Goal: Task Accomplishment & Management: Manage account settings

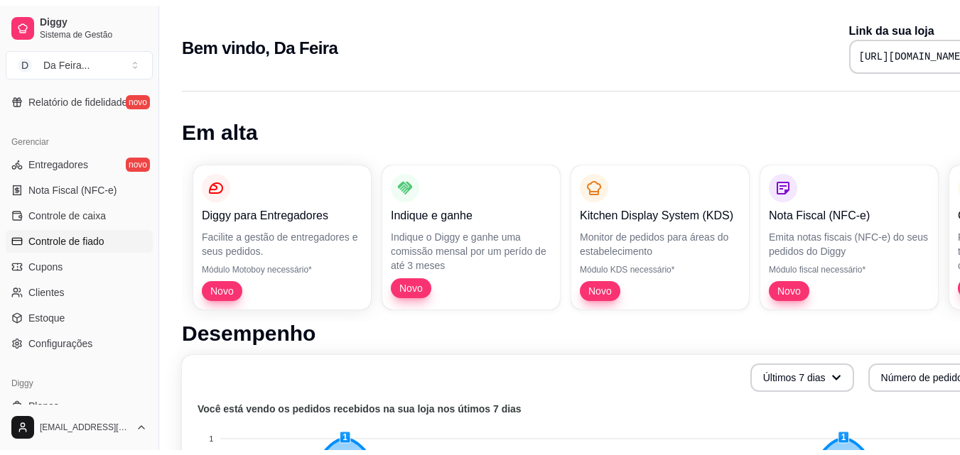
scroll to position [567, 0]
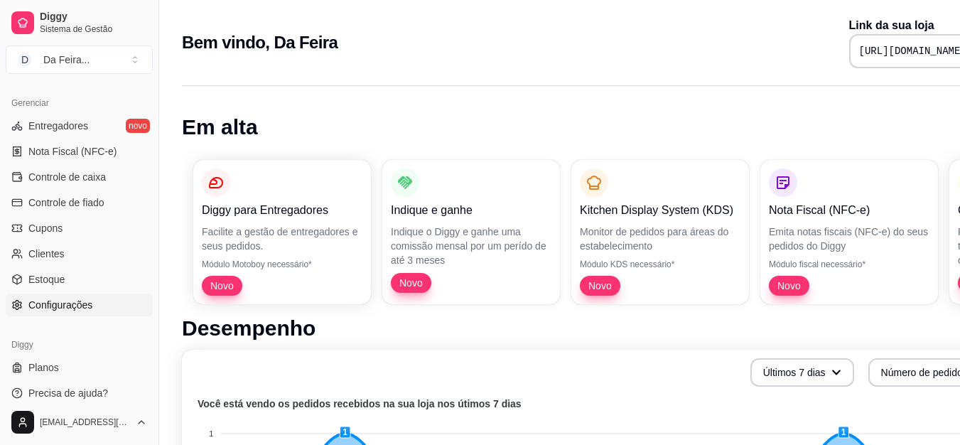
click at [53, 307] on span "Configurações" at bounding box center [60, 305] width 64 height 14
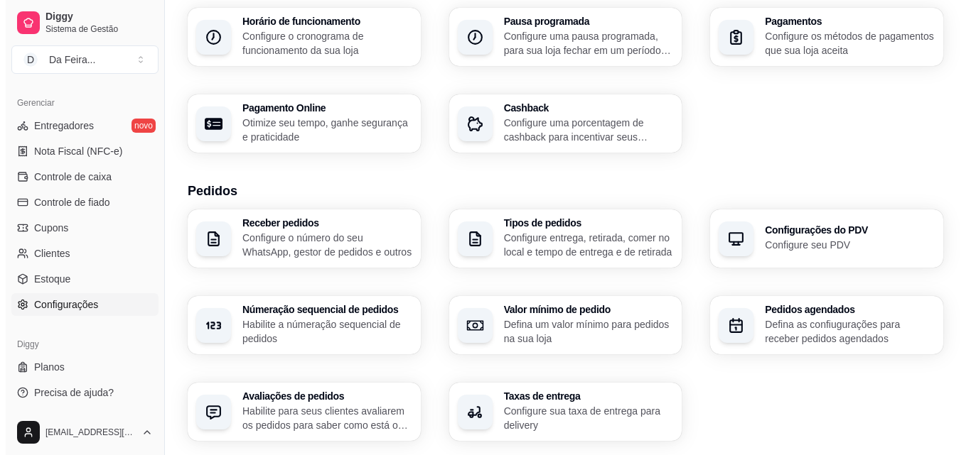
scroll to position [213, 0]
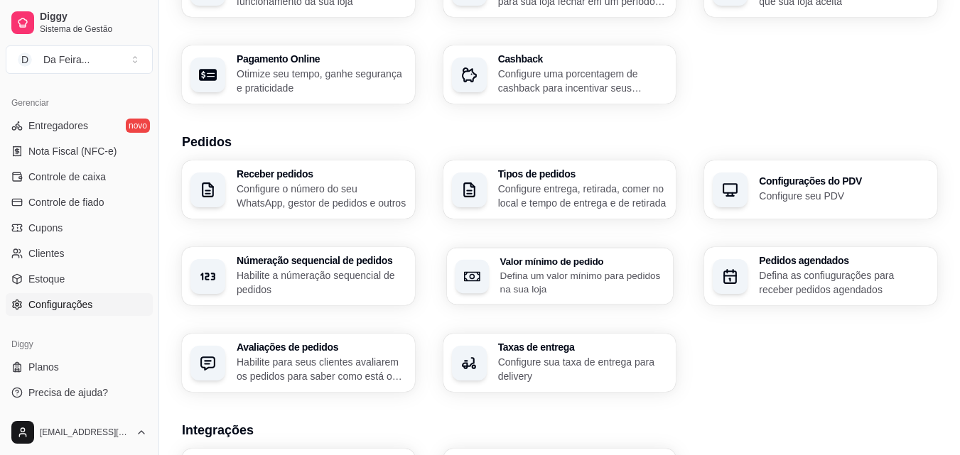
click at [522, 282] on p "Defina um valor mínimo para pedidos na sua loja" at bounding box center [581, 283] width 165 height 28
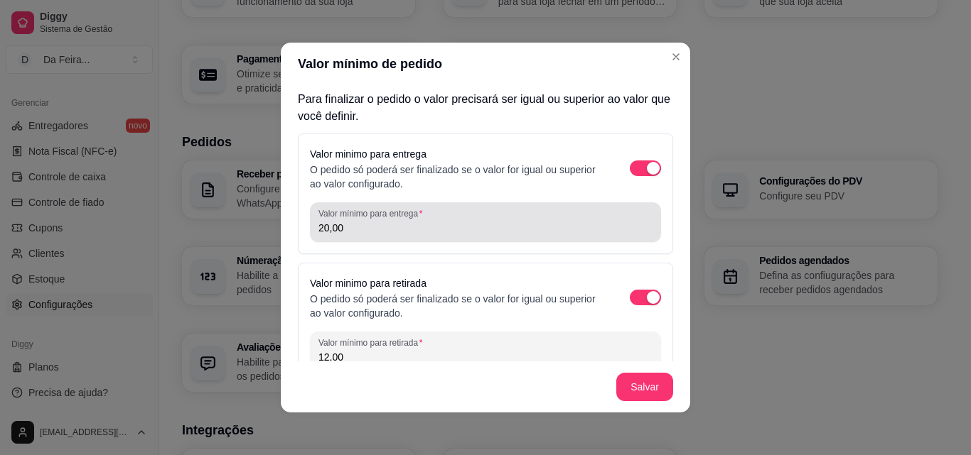
click at [355, 234] on input "20,00" at bounding box center [485, 228] width 334 height 14
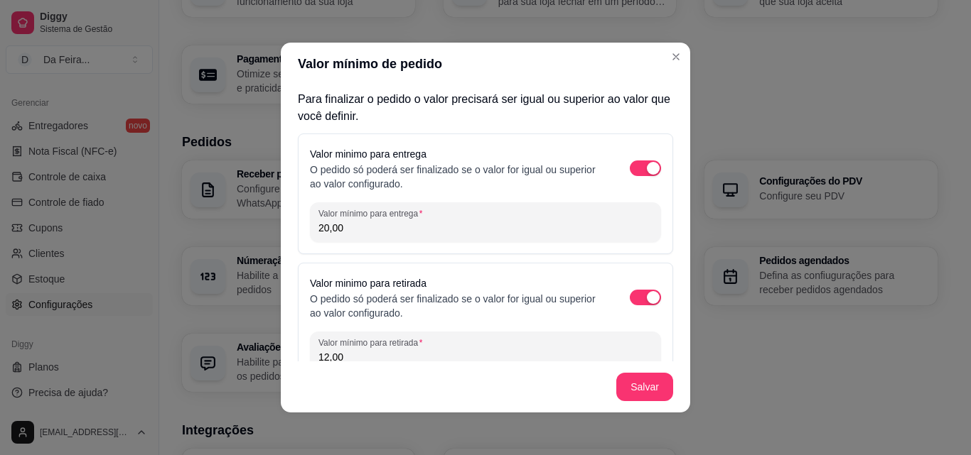
click at [355, 234] on input "20,00" at bounding box center [485, 228] width 334 height 14
type input "12,00"
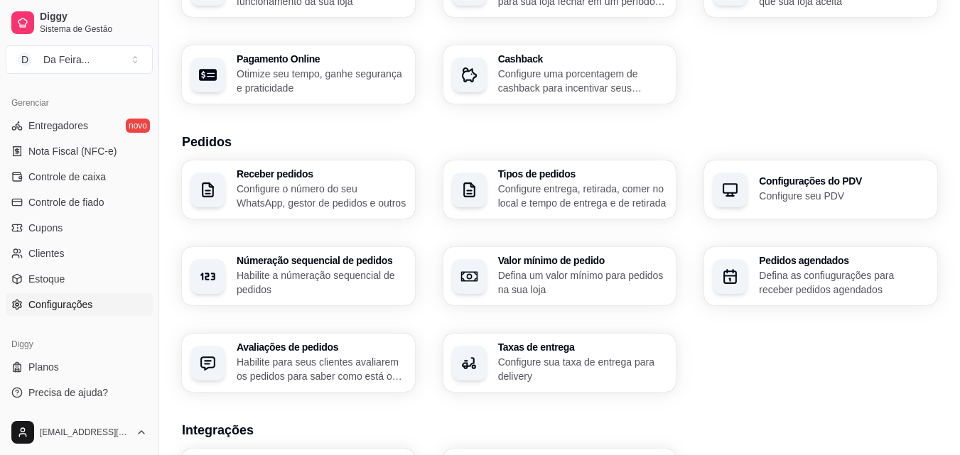
click at [584, 360] on p "Configure sua taxa de entrega para delivery" at bounding box center [583, 369] width 170 height 28
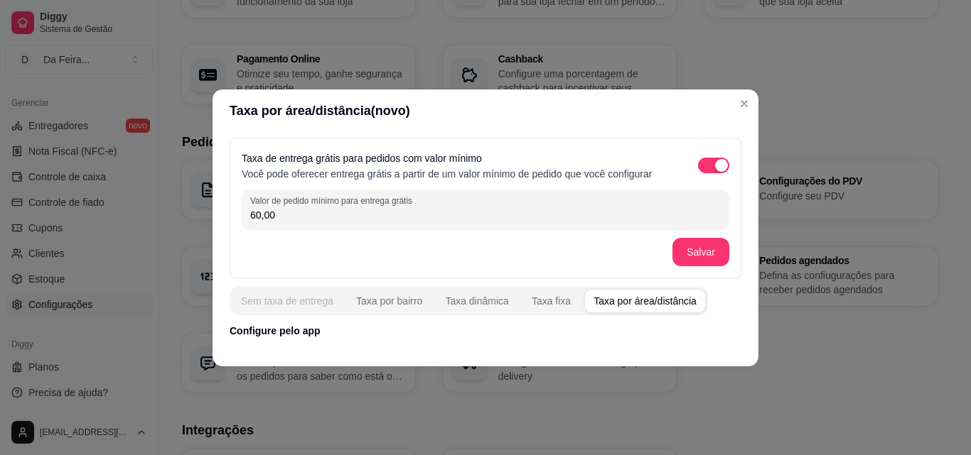
click at [303, 301] on div "Sem taxa de entrega" at bounding box center [287, 301] width 92 height 14
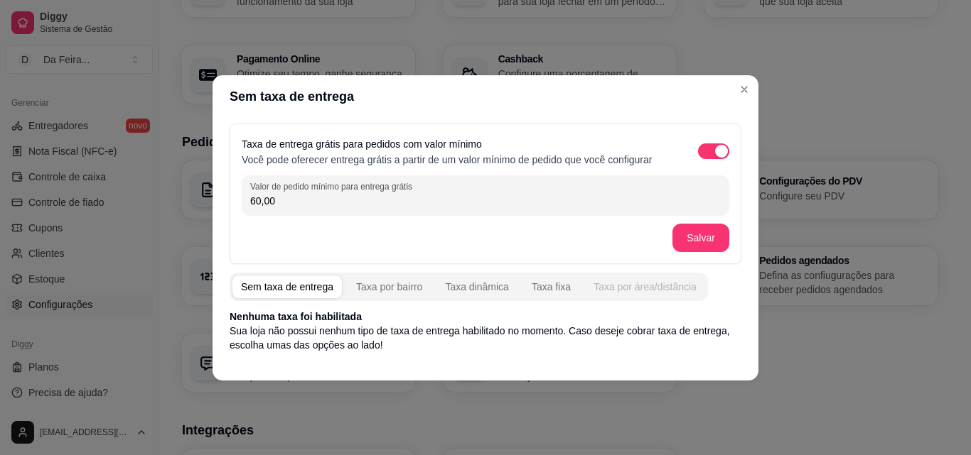
click at [650, 286] on div "Taxa por área/distância" at bounding box center [644, 287] width 103 height 14
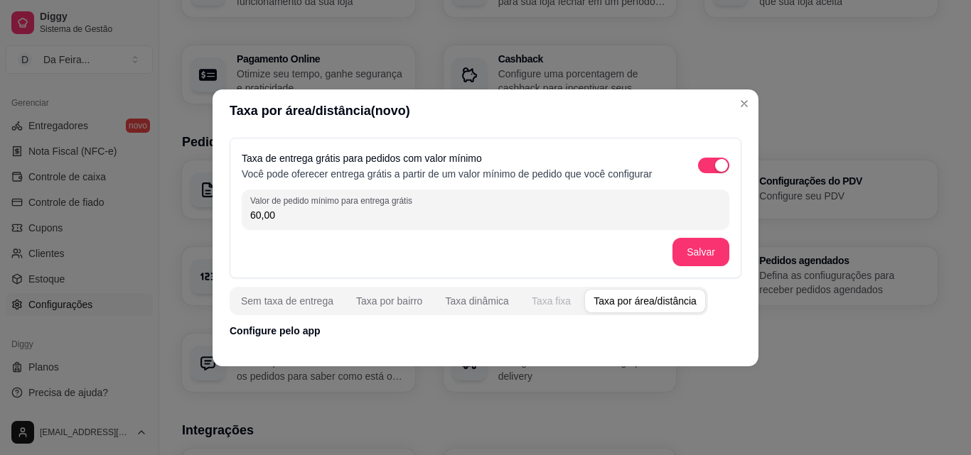
click at [546, 300] on div "Taxa fixa" at bounding box center [550, 301] width 39 height 14
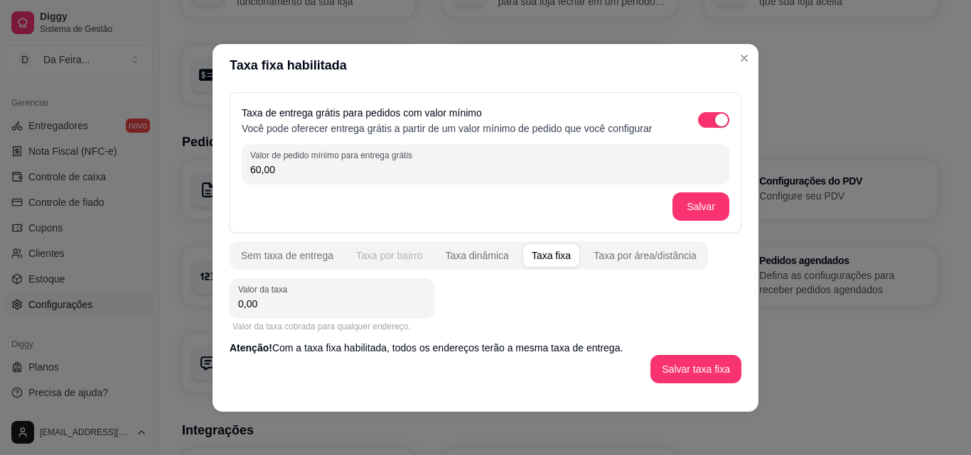
click at [375, 254] on div "Taxa por bairro" at bounding box center [389, 256] width 66 height 14
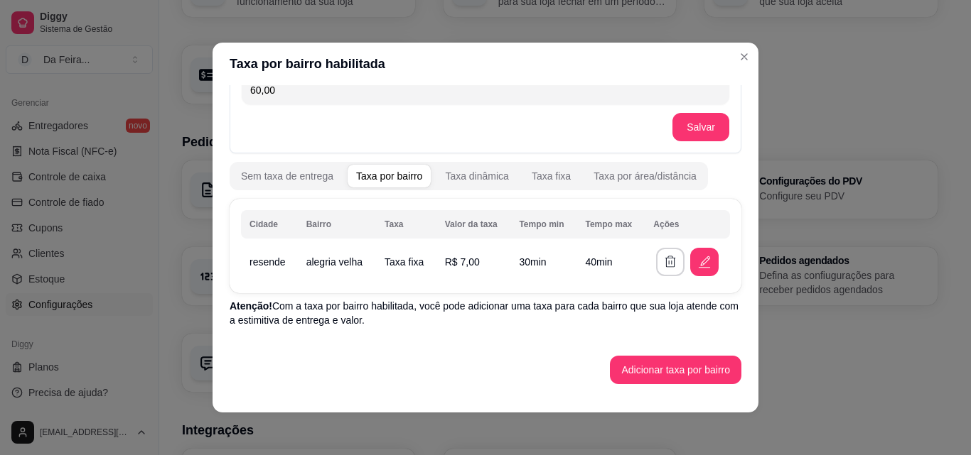
scroll to position [3, 0]
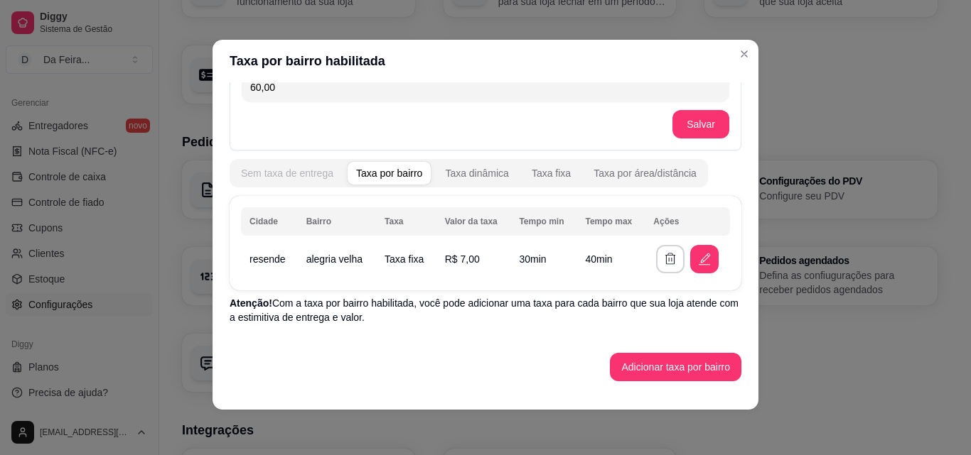
click at [260, 173] on div "Sem taxa de entrega" at bounding box center [287, 173] width 92 height 14
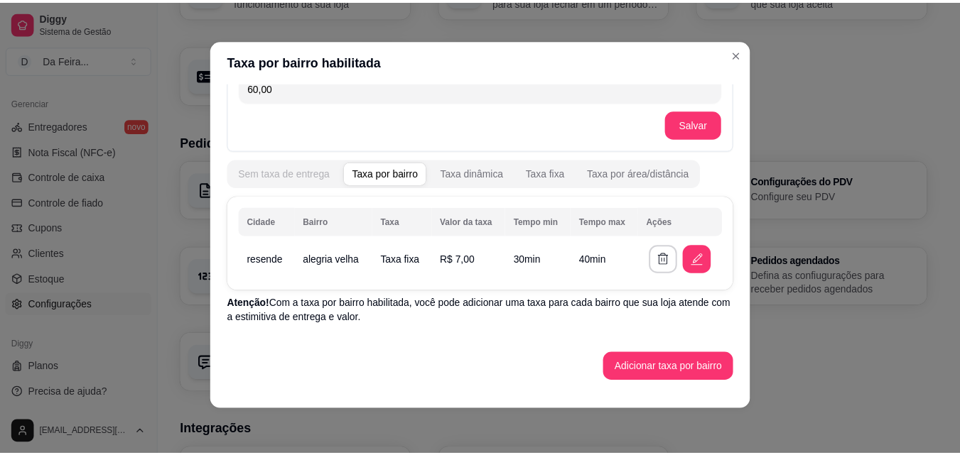
scroll to position [0, 0]
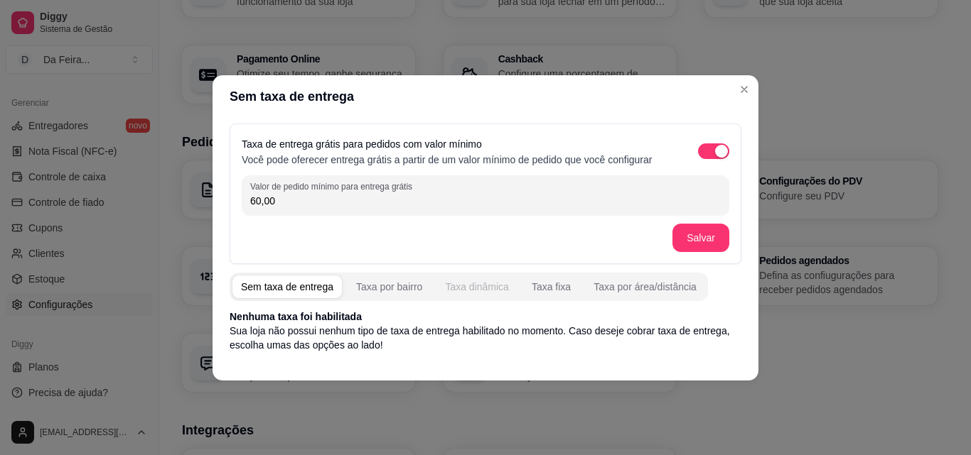
click at [461, 290] on div "Taxa dinâmica" at bounding box center [477, 287] width 64 height 14
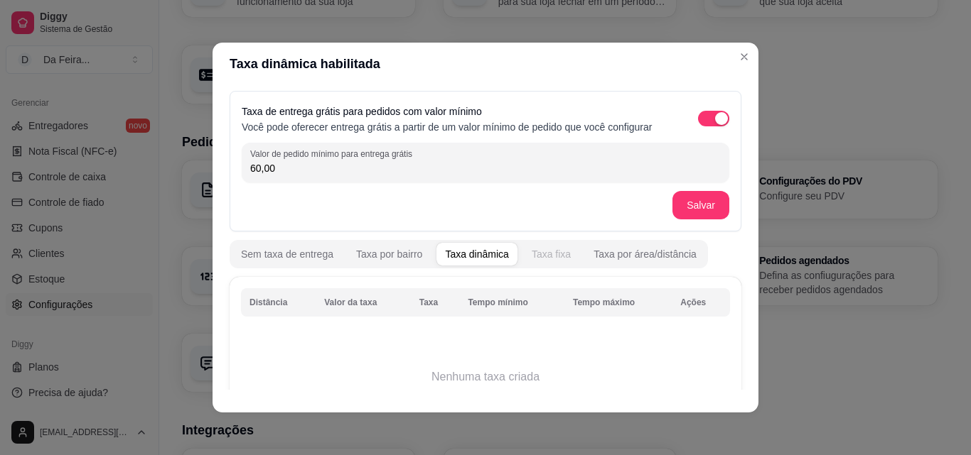
click at [531, 254] on div "Taxa fixa" at bounding box center [550, 254] width 39 height 14
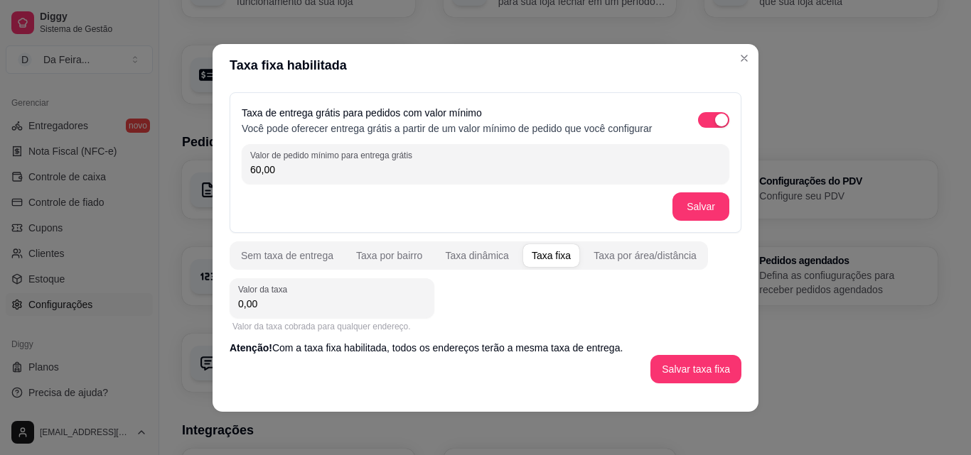
click at [251, 301] on input "0,00" at bounding box center [332, 304] width 188 height 14
type input "5,00"
click at [694, 364] on button "Salvar taxa fixa" at bounding box center [696, 369] width 88 height 28
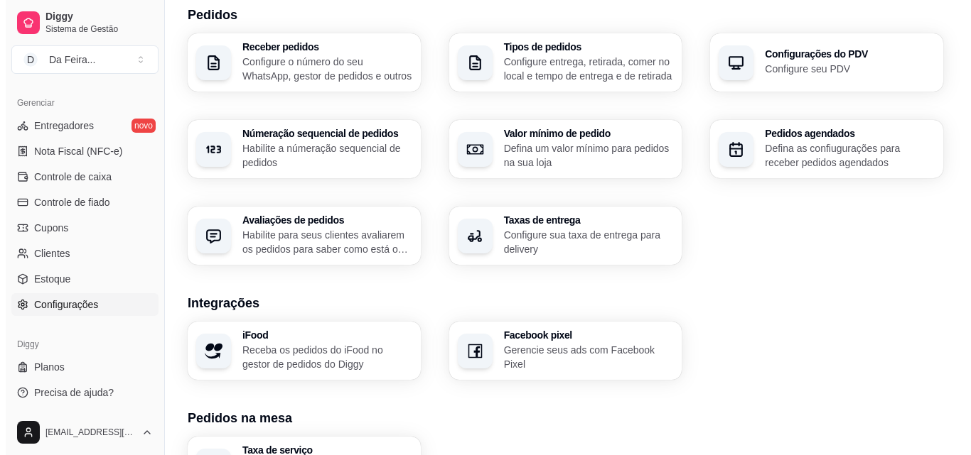
scroll to position [540, 0]
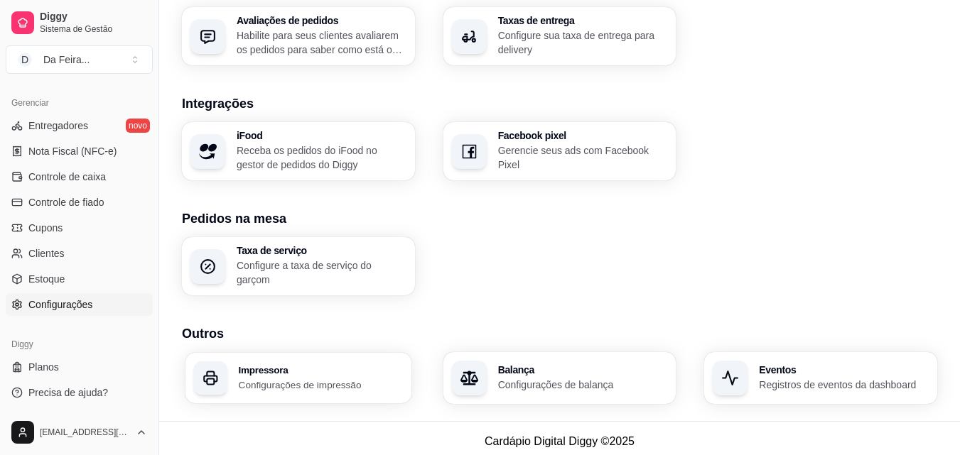
click at [255, 382] on p "Configurações de impressão" at bounding box center [321, 384] width 164 height 13
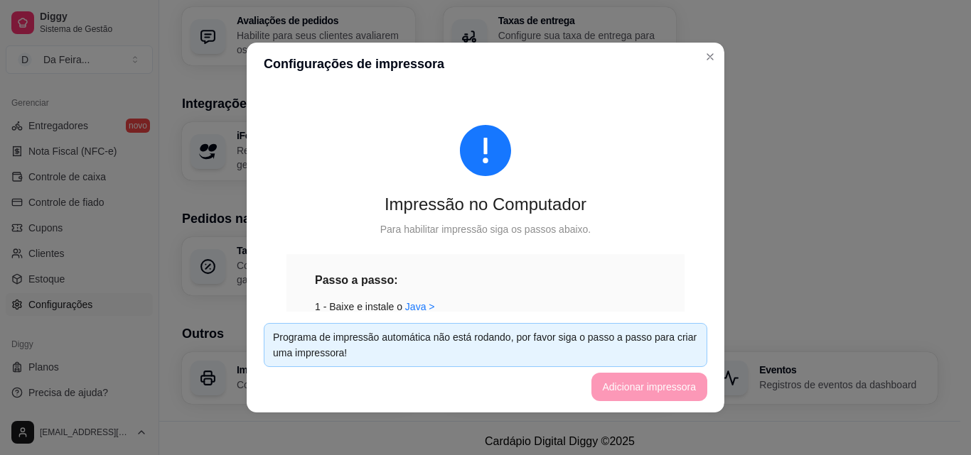
click at [539, 367] on footer "Programa de impressão automática não está rodando, por favor siga o passo a pas…" at bounding box center [485, 362] width 477 height 101
click at [615, 391] on footer "Programa de impressão automática não está rodando, por favor siga o passo a pas…" at bounding box center [485, 362] width 477 height 101
click at [405, 306] on link "Java >" at bounding box center [420, 306] width 30 height 11
click at [612, 384] on footer "Programa de impressão automática não está rodando, por favor siga o passo a pas…" at bounding box center [485, 362] width 477 height 101
click at [327, 348] on div "Programa de impressão automática não está rodando, por favor siga o passo a pas…" at bounding box center [485, 345] width 425 height 31
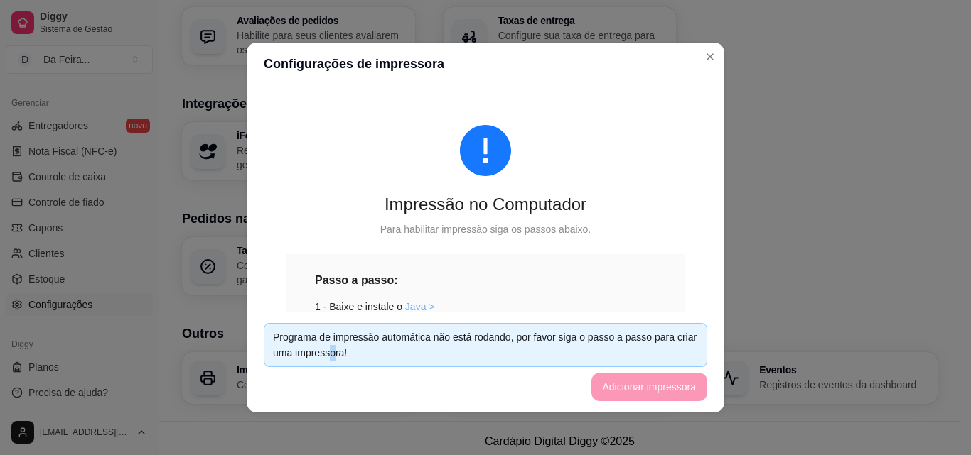
click at [406, 310] on link "Java >" at bounding box center [420, 306] width 30 height 11
click at [566, 259] on div "Passo a passo: 1 - Baixe e instale o [GEOGRAPHIC_DATA] > 2 - Baixe e instale o …" at bounding box center [485, 437] width 398 height 367
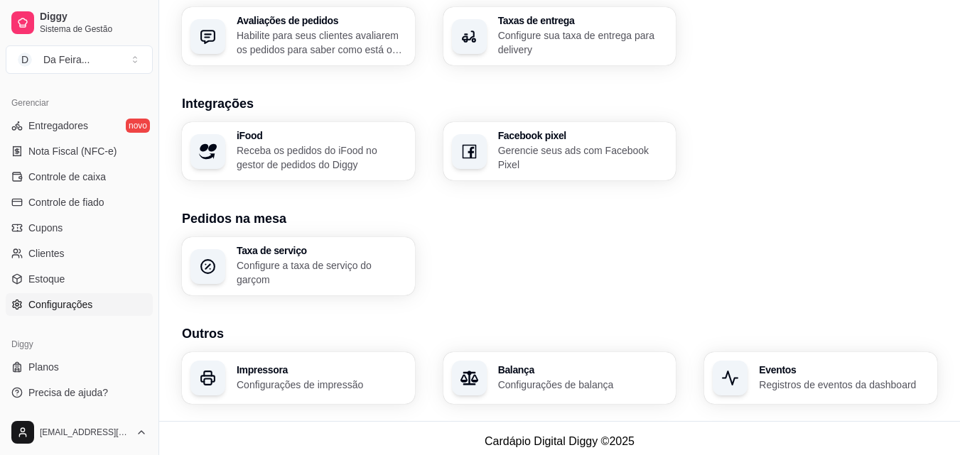
click at [343, 365] on h3 "Impressora" at bounding box center [322, 370] width 170 height 10
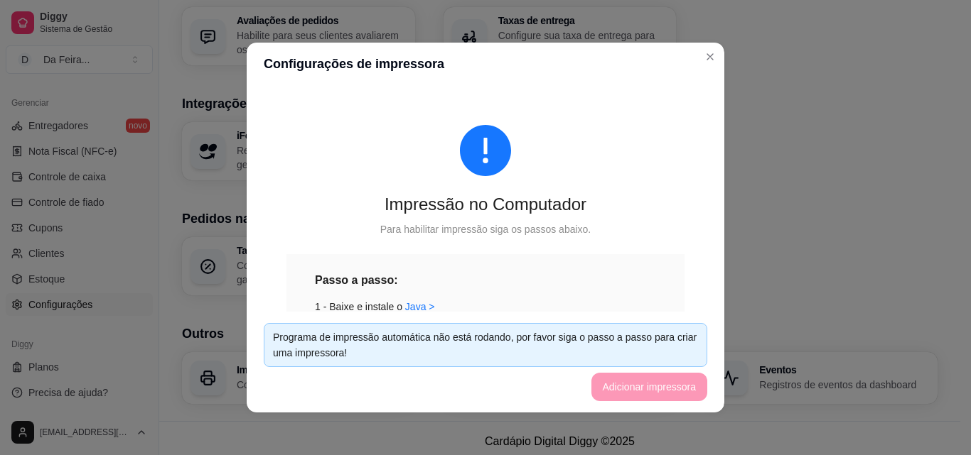
click at [377, 341] on div "Programa de impressão automática não está rodando, por favor siga o passo a pas…" at bounding box center [485, 345] width 425 height 31
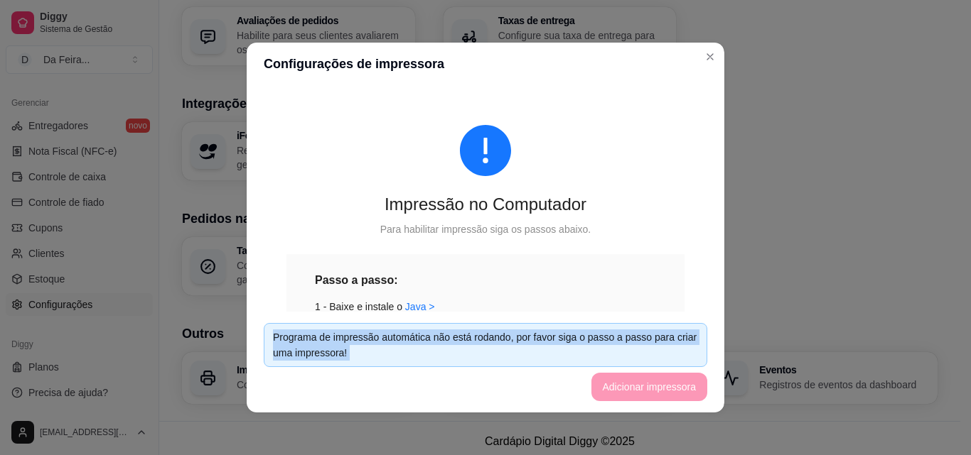
click at [379, 341] on div "Programa de impressão automática não está rodando, por favor siga o passo a pas…" at bounding box center [485, 345] width 425 height 31
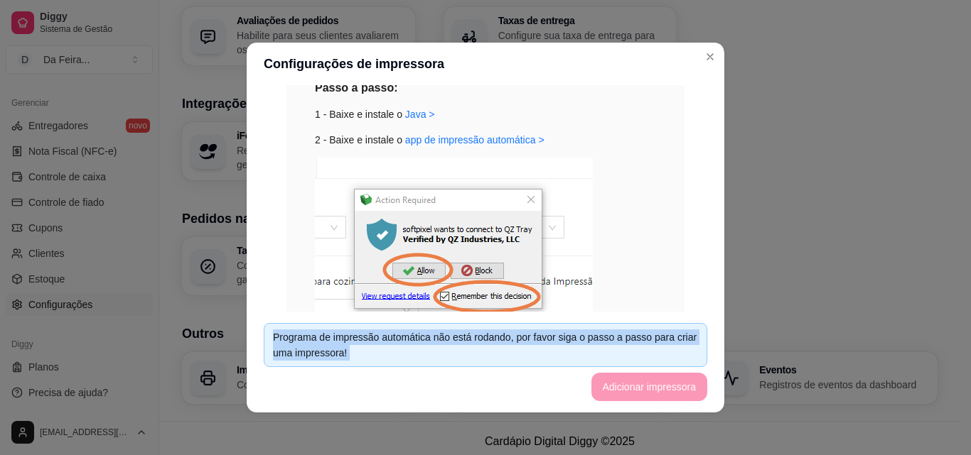
scroll to position [199, 0]
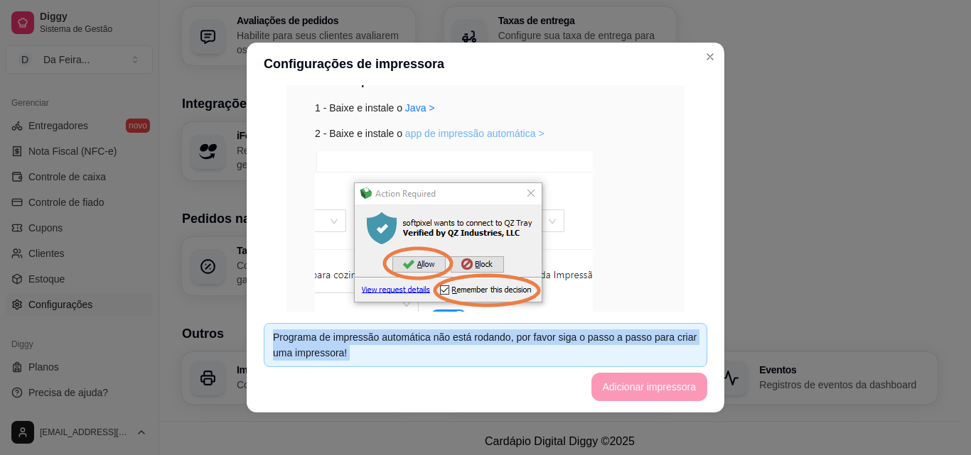
click at [479, 134] on link "app de impressão automática >" at bounding box center [474, 133] width 139 height 11
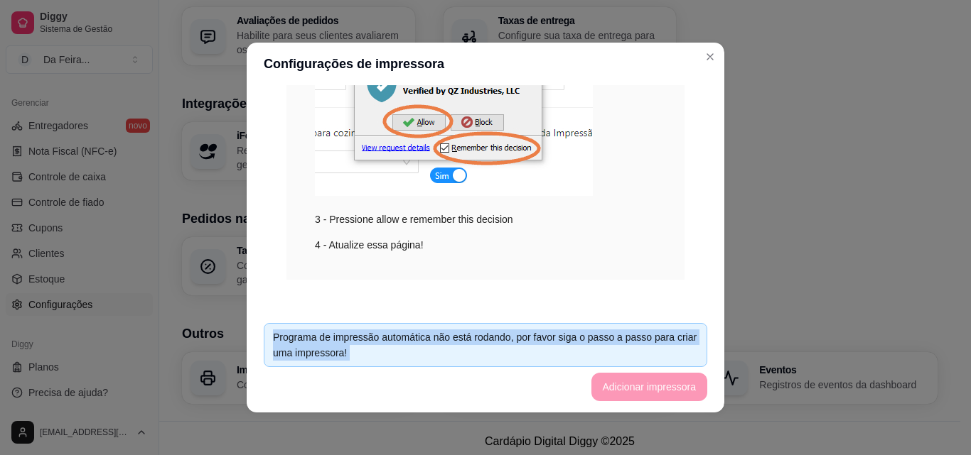
scroll to position [299, 0]
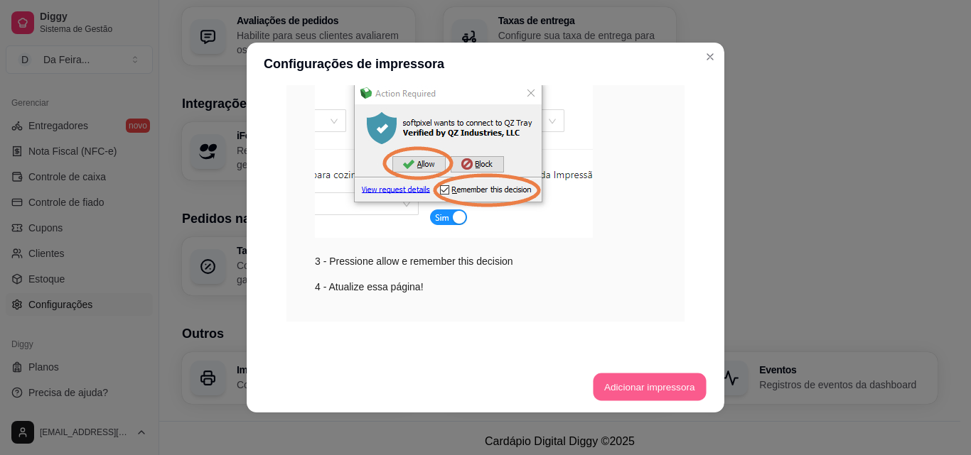
click at [619, 387] on button "Adicionar impressora" at bounding box center [649, 388] width 113 height 28
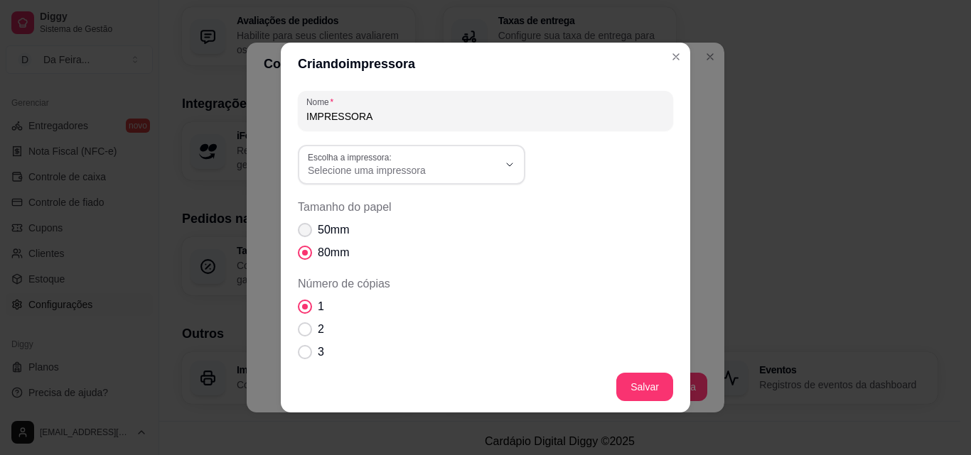
click at [301, 232] on span "Tamanho do papel" at bounding box center [305, 230] width 14 height 14
click at [301, 233] on input "50mm" at bounding box center [301, 237] width 9 height 9
radio input "true"
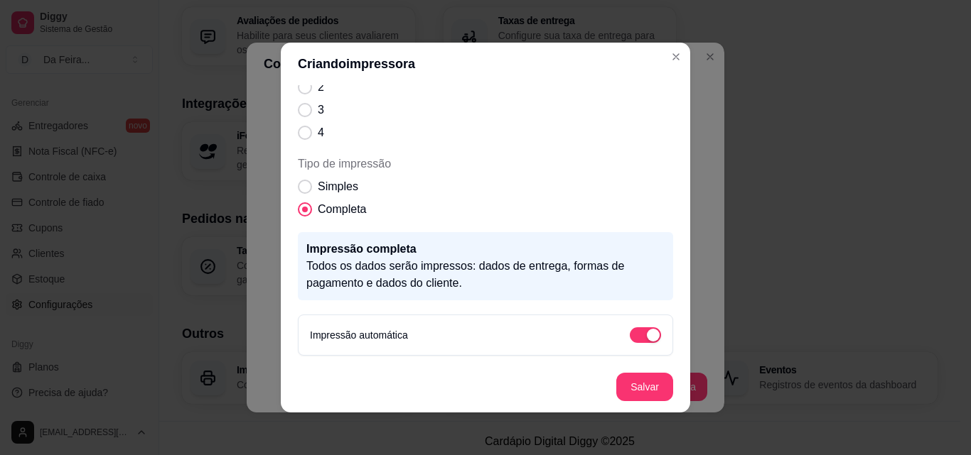
scroll to position [3, 0]
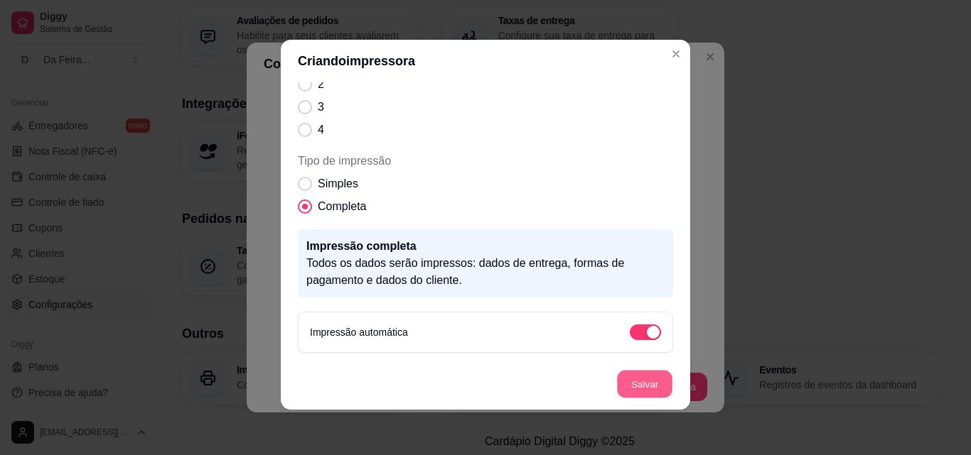
click at [630, 391] on button "Salvar" at bounding box center [644, 385] width 55 height 28
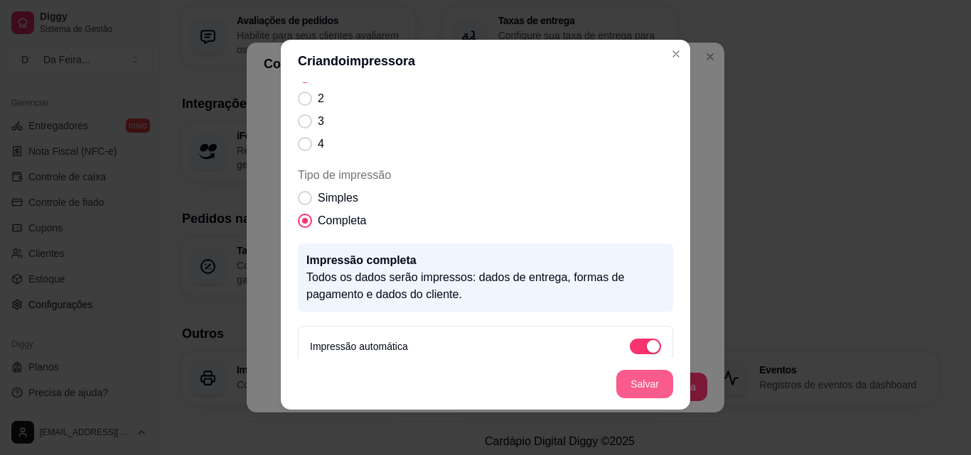
scroll to position [256, 0]
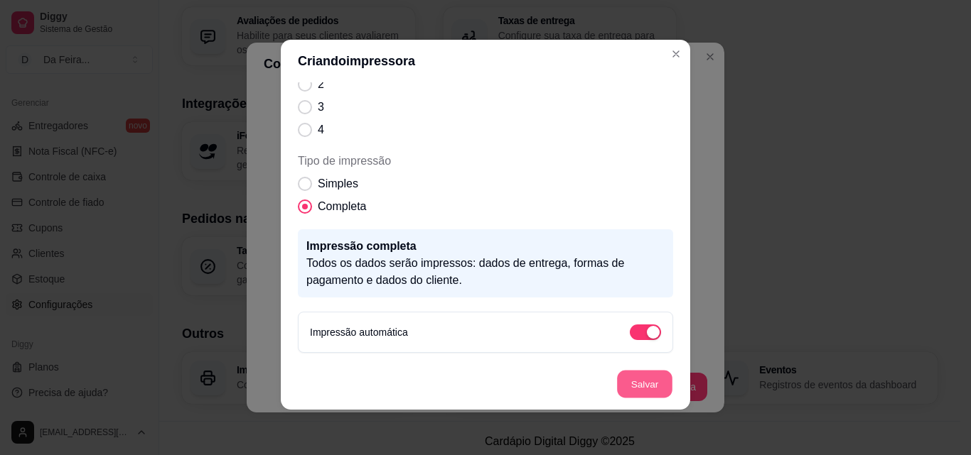
click at [627, 387] on button "Salvar" at bounding box center [644, 385] width 55 height 28
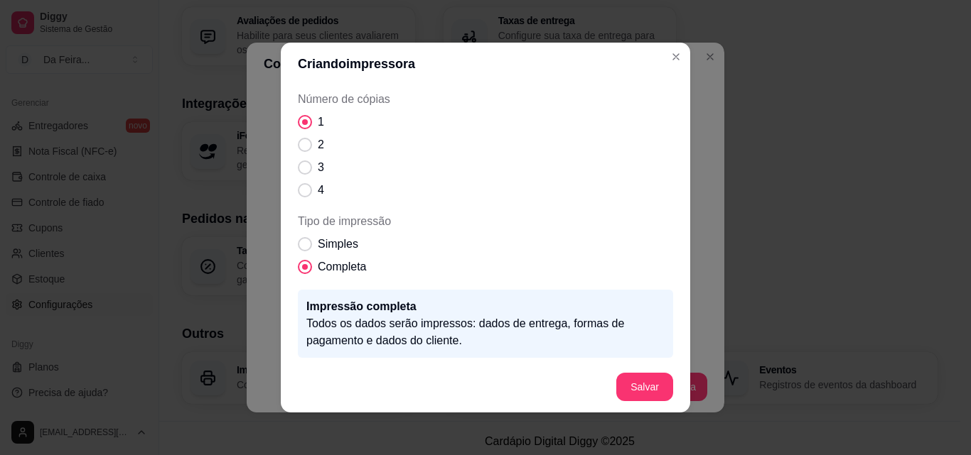
scroll to position [0, 0]
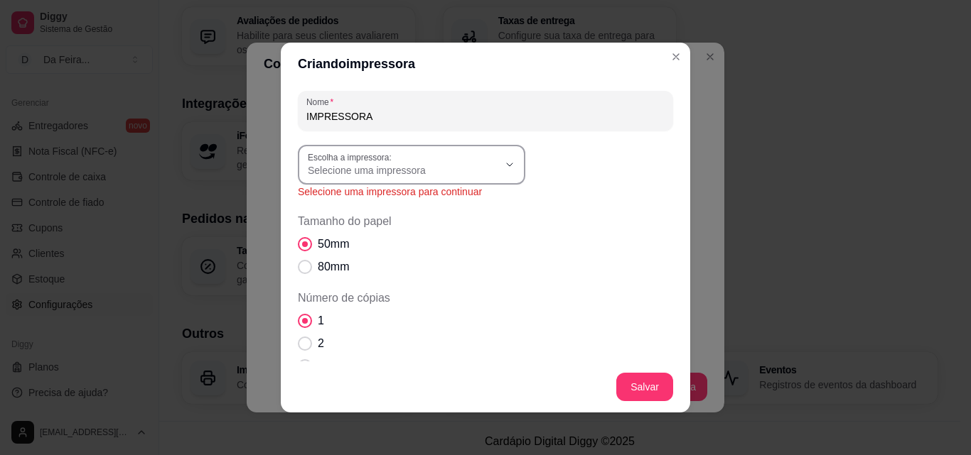
click at [495, 162] on button "Escolha a impressora: Selecione uma impressora" at bounding box center [411, 165] width 227 height 40
click at [352, 276] on span "HPRT MPT-II" at bounding box center [399, 273] width 183 height 13
type input "HPRT MPT-II"
select select "HPRT MPT-II"
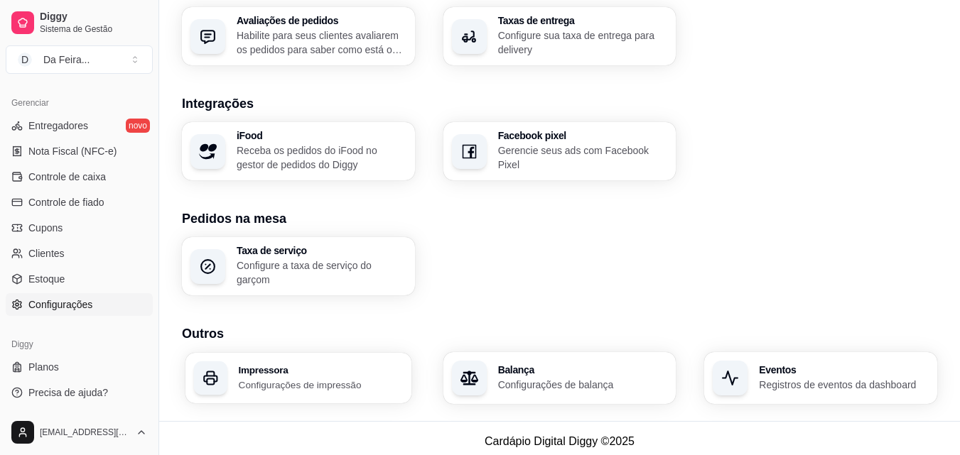
click at [259, 379] on p "Configurações de impressão" at bounding box center [321, 384] width 164 height 13
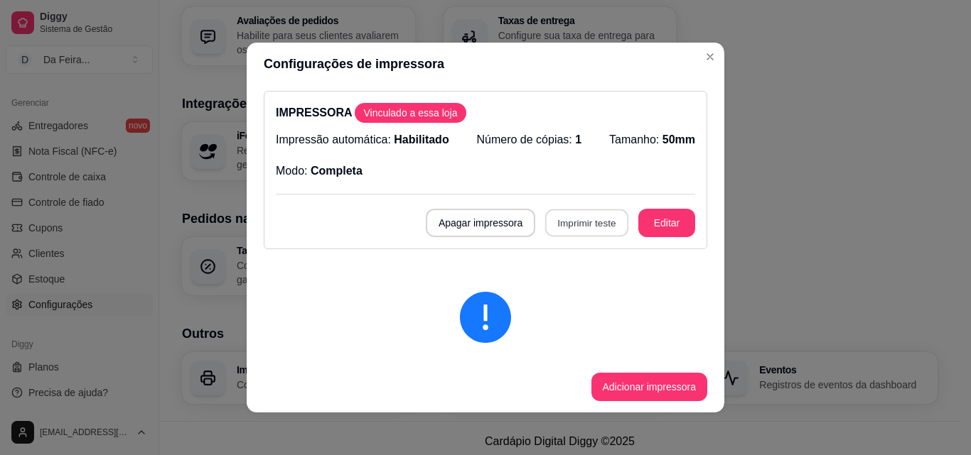
click at [557, 220] on button "Imprimir teste" at bounding box center [586, 224] width 83 height 28
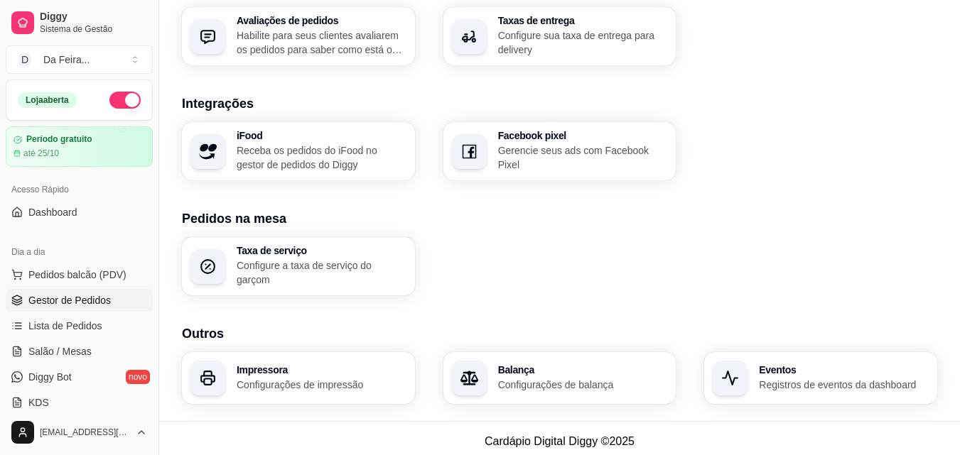
click at [49, 293] on link "Gestor de Pedidos" at bounding box center [79, 300] width 147 height 23
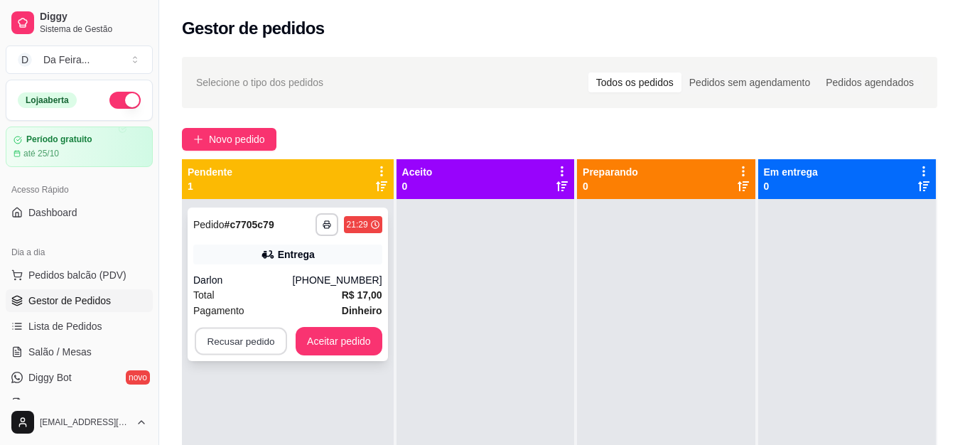
click at [229, 337] on button "Recusar pedido" at bounding box center [241, 342] width 92 height 28
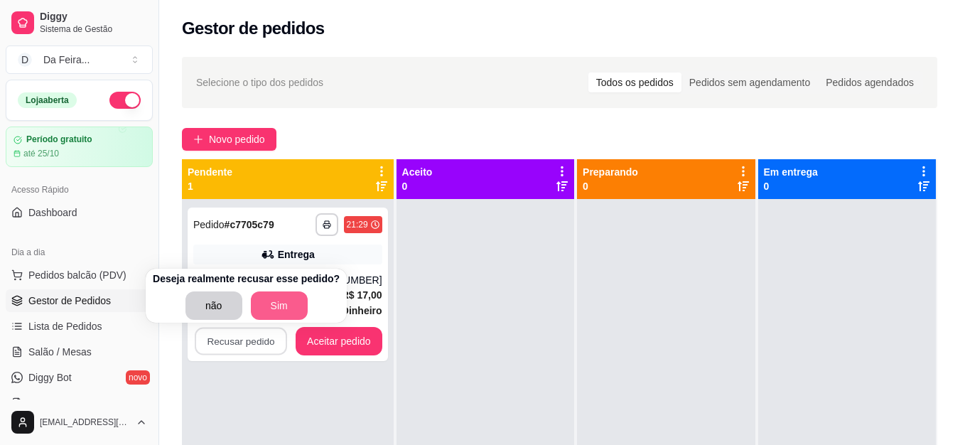
click at [271, 310] on button "Sim" at bounding box center [279, 305] width 57 height 28
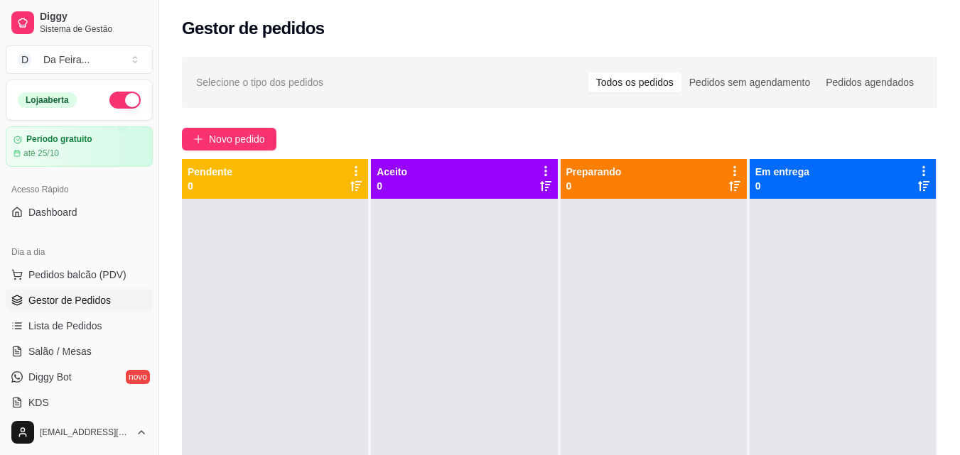
click at [70, 300] on span "Gestor de Pedidos" at bounding box center [69, 300] width 82 height 14
click at [86, 281] on span "Pedidos balcão (PDV)" at bounding box center [77, 275] width 98 height 14
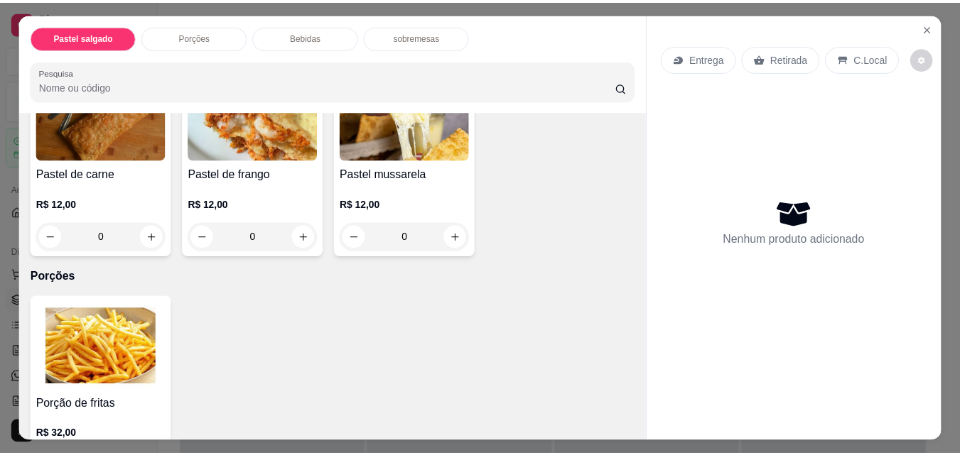
scroll to position [284, 0]
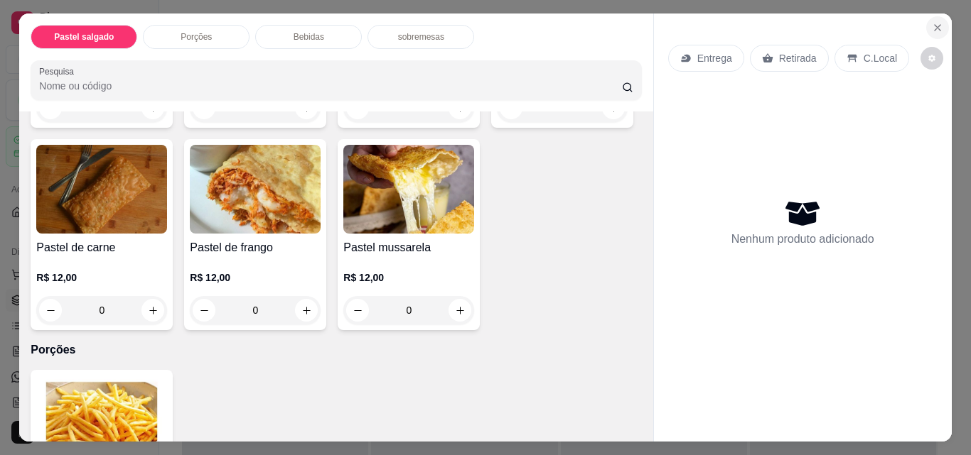
click at [934, 25] on icon "Close" at bounding box center [937, 28] width 6 height 6
